Goal: Task Accomplishment & Management: Manage account settings

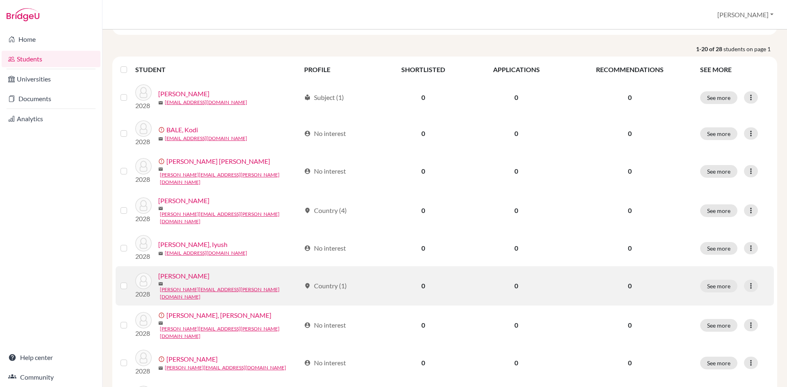
scroll to position [123, 0]
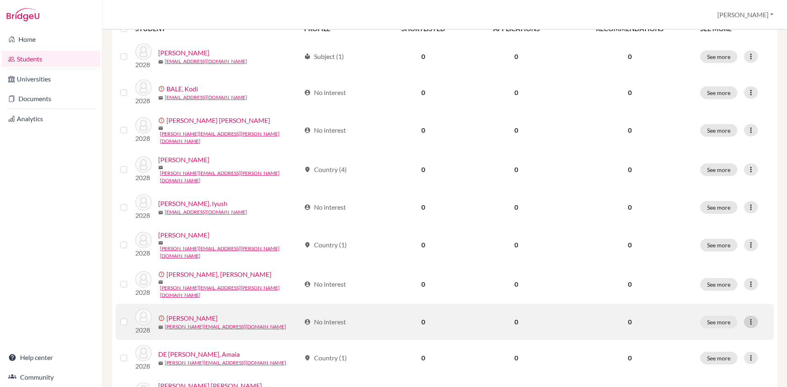
click at [747, 318] on icon at bounding box center [751, 322] width 8 height 8
click at [712, 352] on button "Resend invite email" at bounding box center [714, 352] width 74 height 13
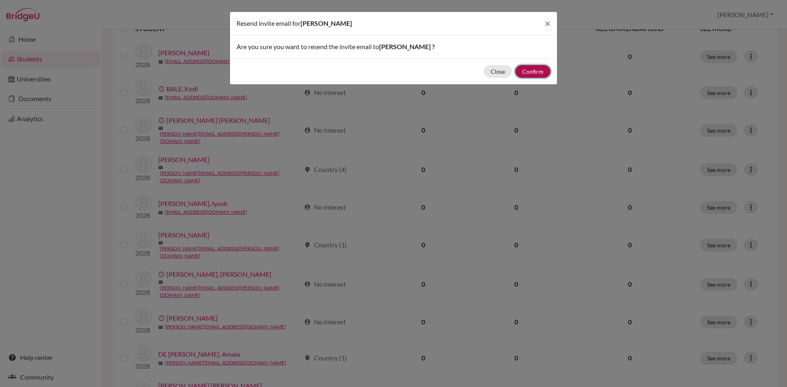
click at [535, 71] on button "Confirm" at bounding box center [532, 71] width 35 height 13
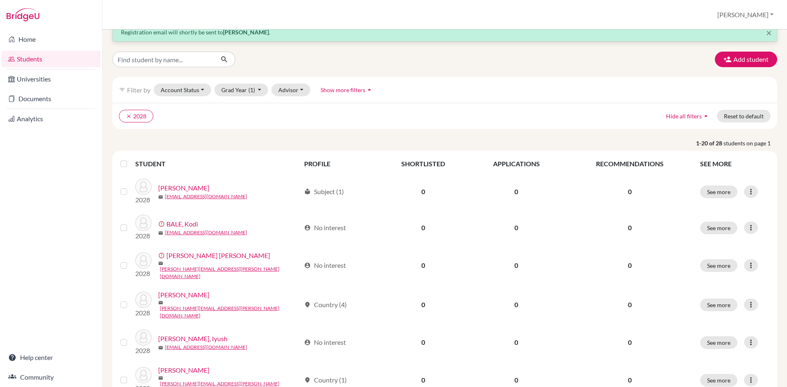
scroll to position [0, 0]
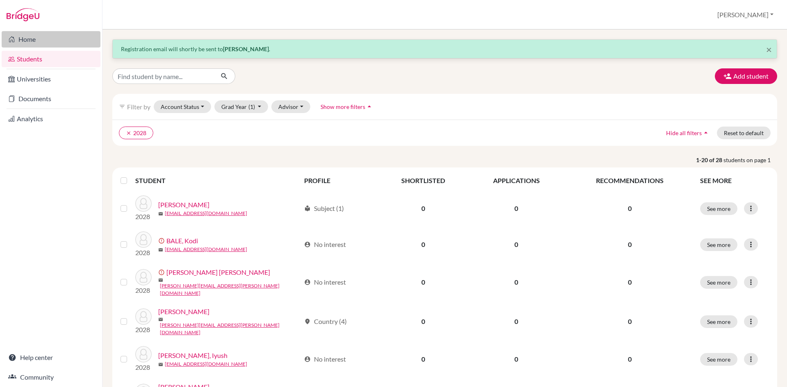
click at [22, 37] on link "Home" at bounding box center [51, 39] width 99 height 16
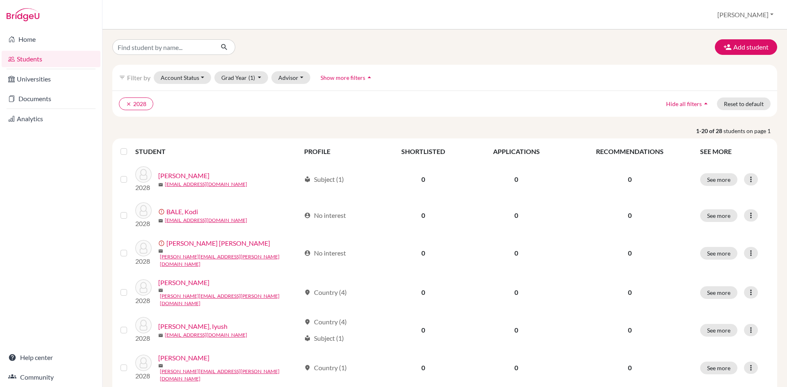
scroll to position [550, 0]
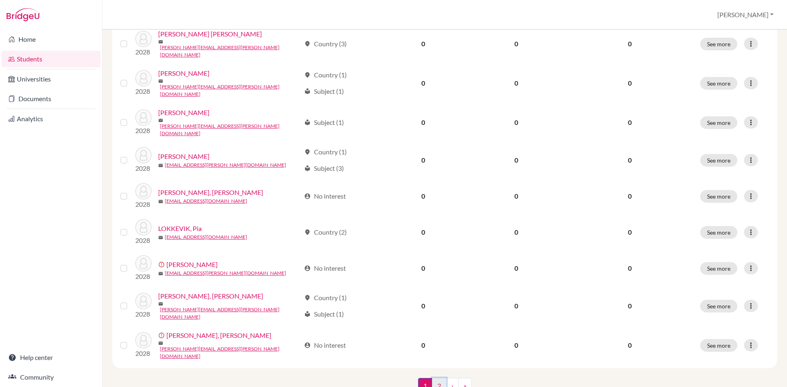
click at [439, 378] on link "2" at bounding box center [439, 386] width 14 height 16
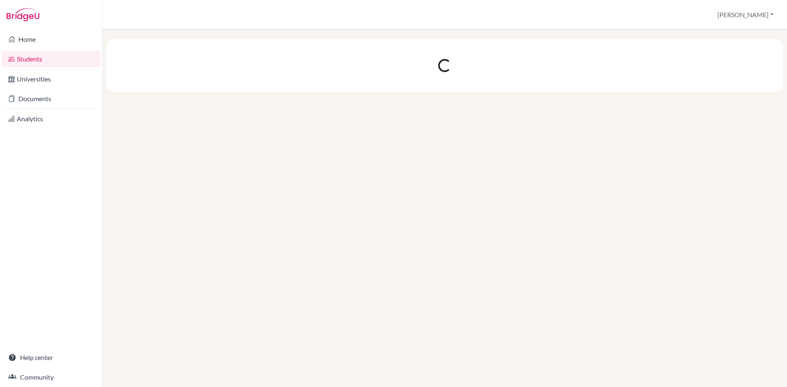
scroll to position [0, 0]
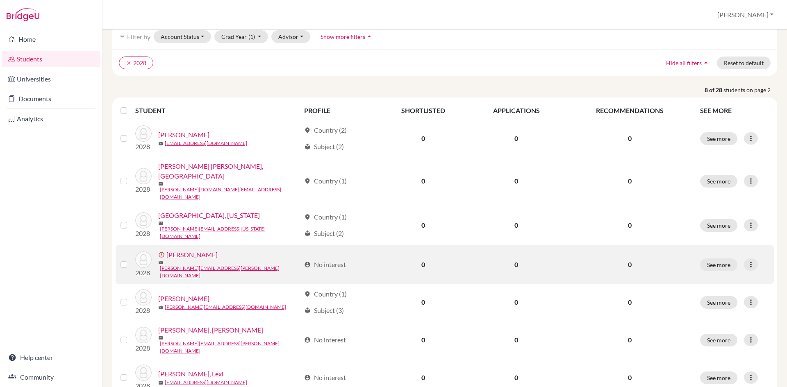
scroll to position [82, 0]
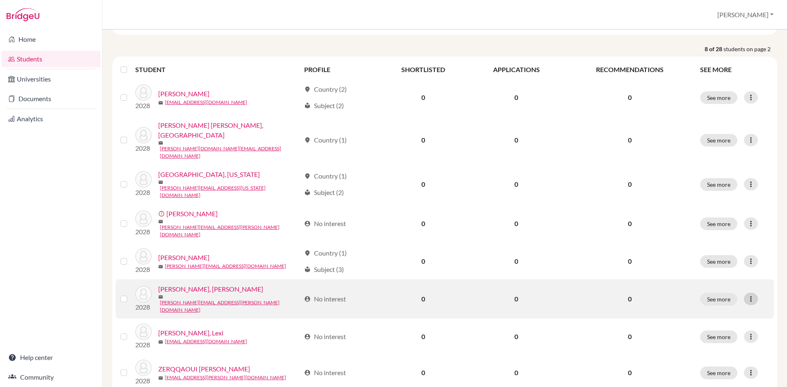
click at [747, 295] on icon at bounding box center [751, 299] width 8 height 8
click at [720, 320] on button "Reset Password" at bounding box center [709, 321] width 65 height 13
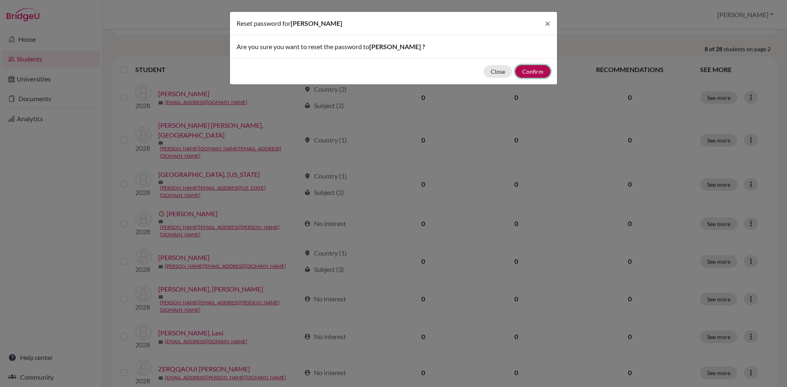
click at [534, 71] on button "Confirm" at bounding box center [532, 71] width 35 height 13
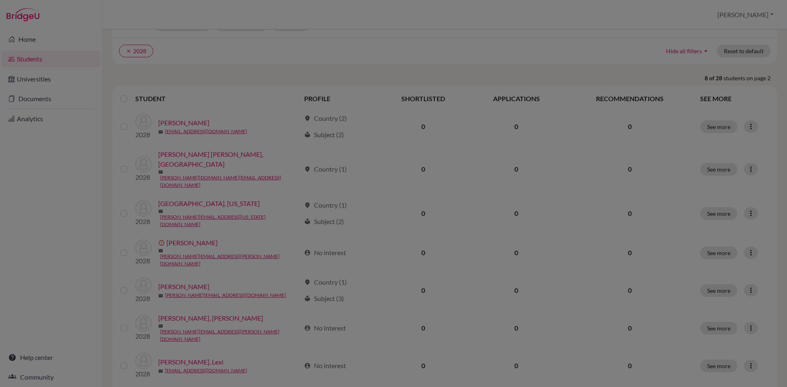
scroll to position [111, 0]
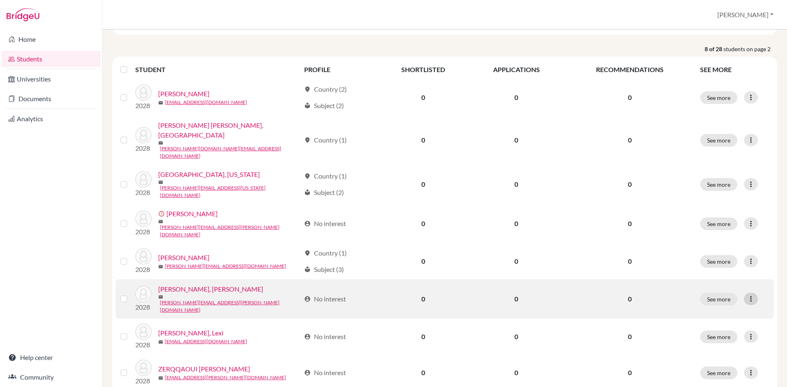
click at [747, 295] on icon at bounding box center [751, 299] width 8 height 8
click at [715, 320] on button "Reset Password" at bounding box center [709, 321] width 65 height 13
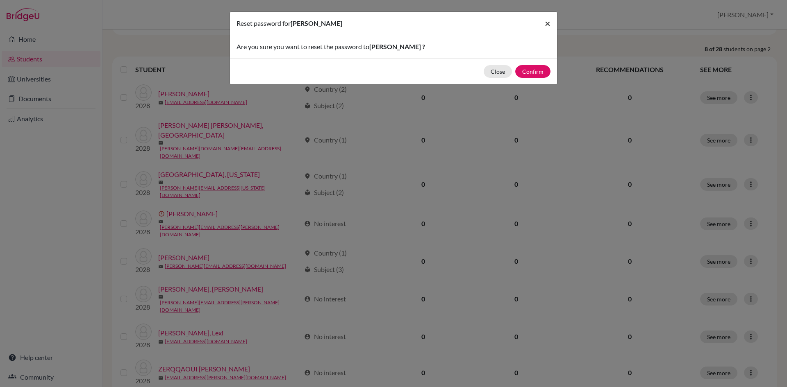
click at [549, 24] on span "×" at bounding box center [548, 23] width 6 height 12
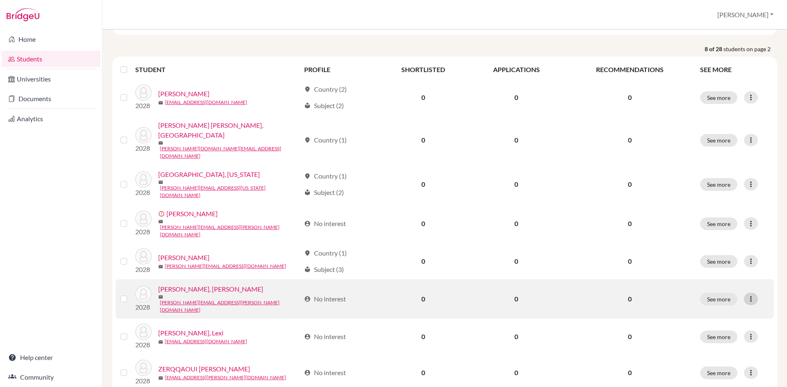
click at [748, 295] on icon at bounding box center [751, 299] width 8 height 8
